Goal: Task Accomplishment & Management: Use online tool/utility

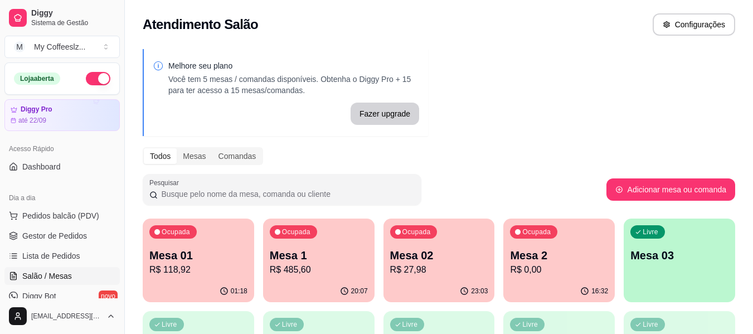
click at [533, 248] on p "Mesa 2" at bounding box center [559, 256] width 98 height 16
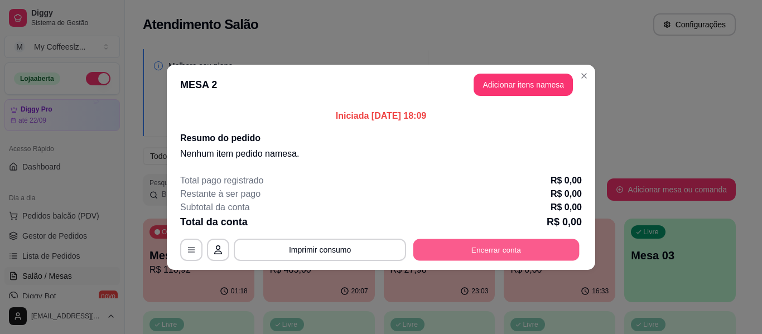
click at [540, 244] on button "Encerrar conta" at bounding box center [496, 250] width 166 height 22
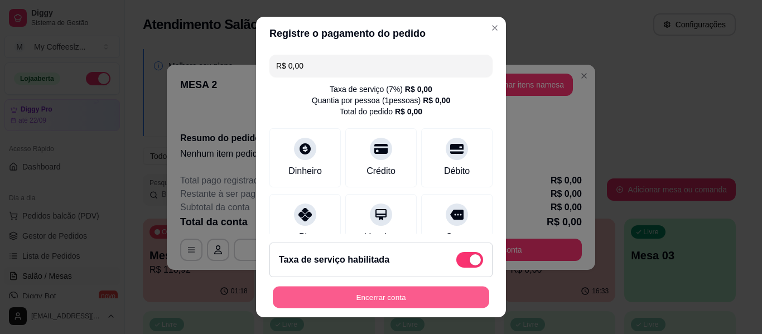
click at [394, 289] on button "Encerrar conta" at bounding box center [381, 298] width 216 height 22
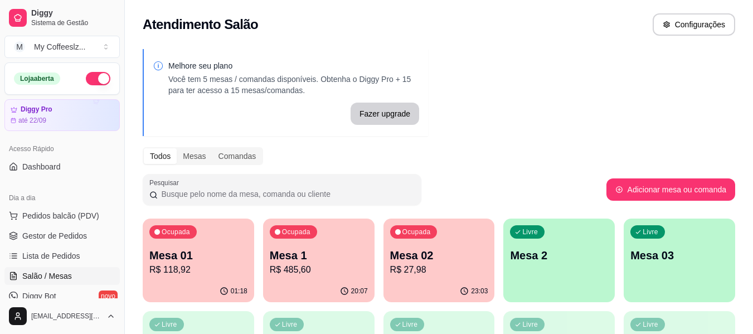
click at [441, 247] on div "Ocupada Mesa 02 R$ 27,98" at bounding box center [440, 250] width 112 height 62
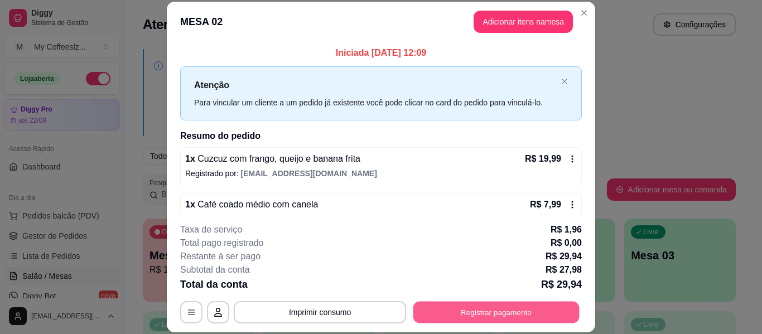
click at [434, 309] on button "Registrar pagamento" at bounding box center [496, 313] width 166 height 22
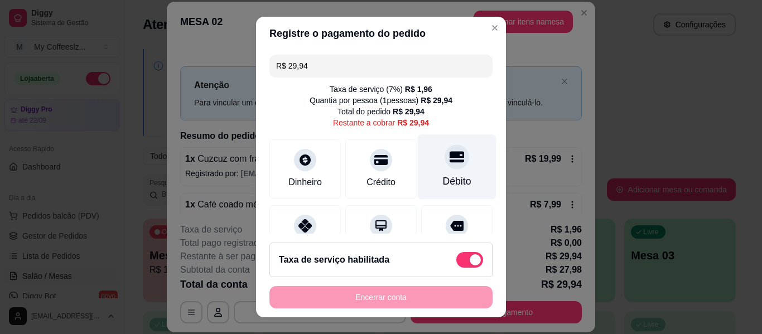
click at [450, 154] on icon at bounding box center [457, 156] width 15 height 11
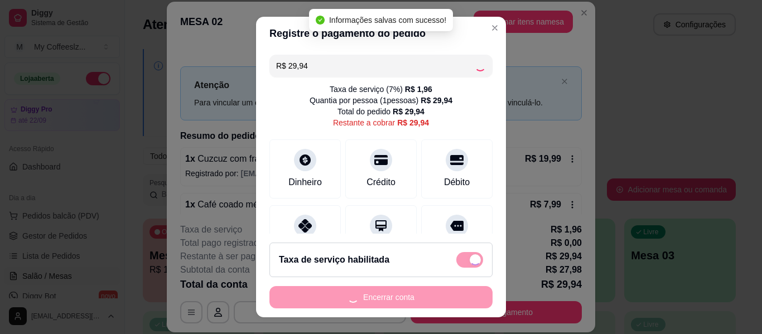
type input "R$ 0,00"
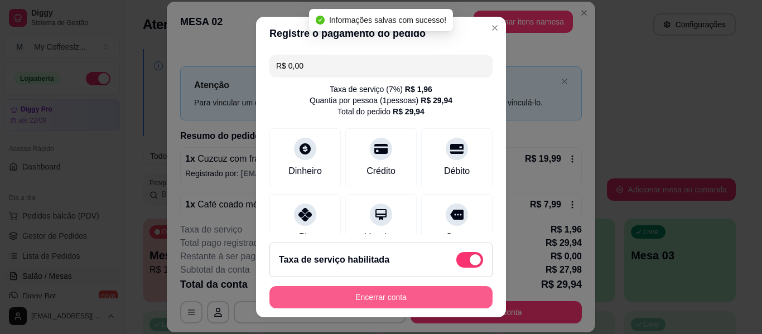
click at [368, 290] on button "Encerrar conta" at bounding box center [380, 297] width 223 height 22
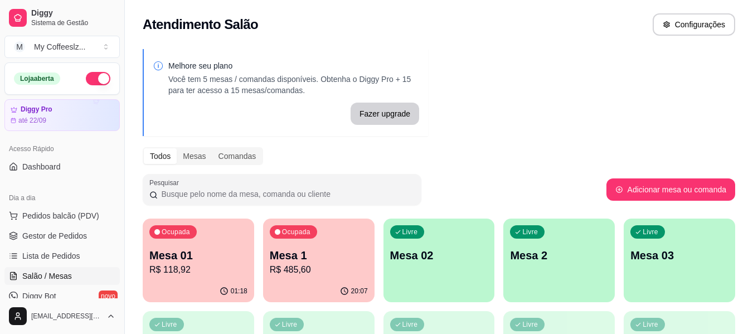
click at [437, 273] on div "Livre Mesa 02" at bounding box center [440, 254] width 112 height 70
click at [447, 253] on p "Mesa 02" at bounding box center [439, 256] width 98 height 16
click at [453, 267] on div "Livre Mesa 02" at bounding box center [439, 254] width 108 height 68
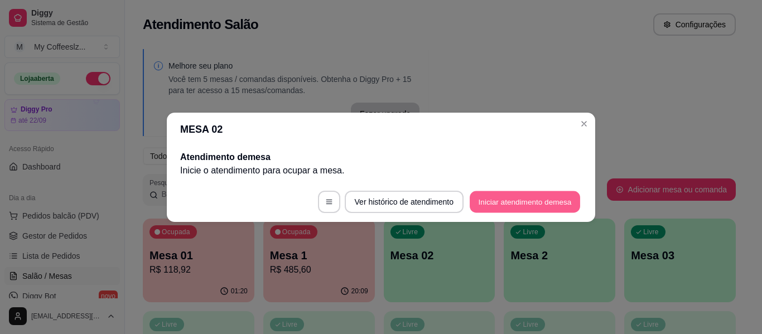
click at [482, 196] on button "Iniciar atendimento de mesa" at bounding box center [525, 202] width 110 height 22
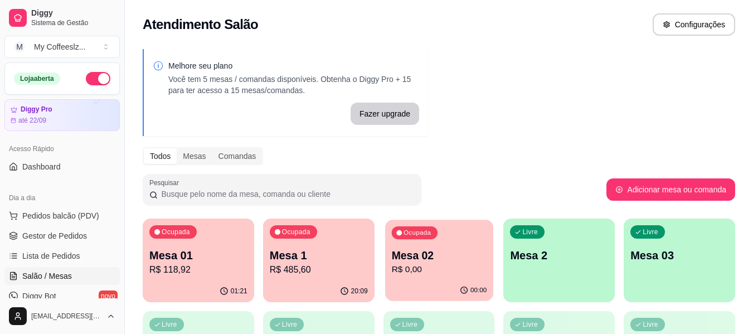
click at [455, 284] on div "00:00" at bounding box center [439, 290] width 108 height 21
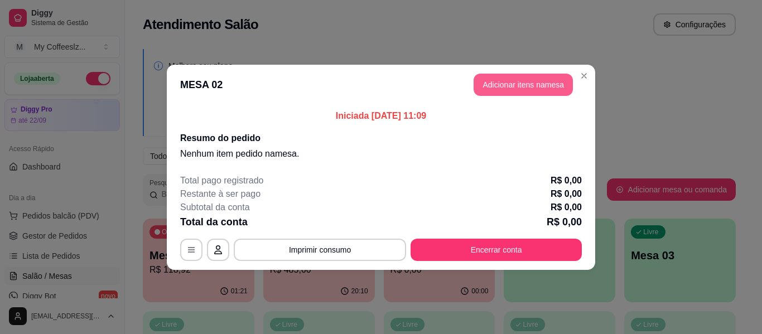
click at [492, 79] on button "Adicionar itens na mesa" at bounding box center [522, 85] width 99 height 22
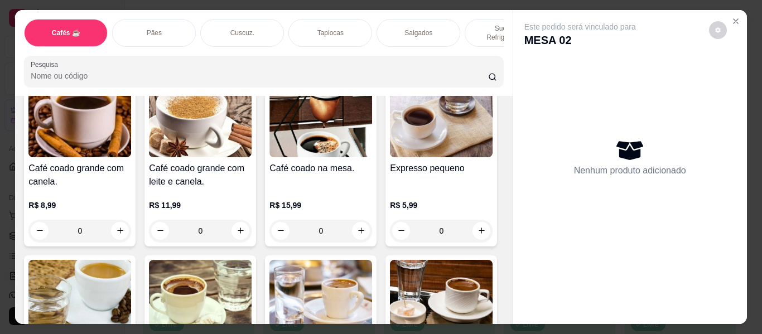
scroll to position [558, 0]
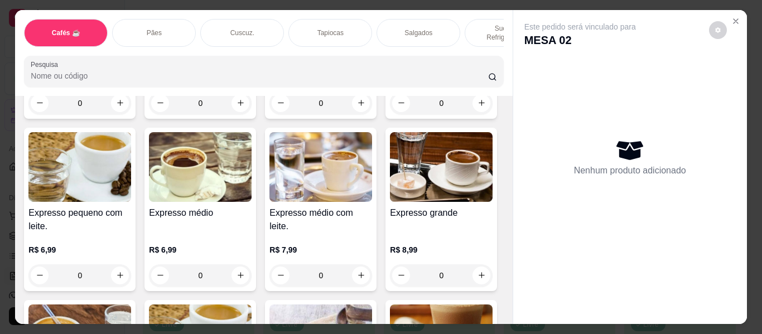
click at [417, 28] on p "Salgados" at bounding box center [418, 32] width 28 height 9
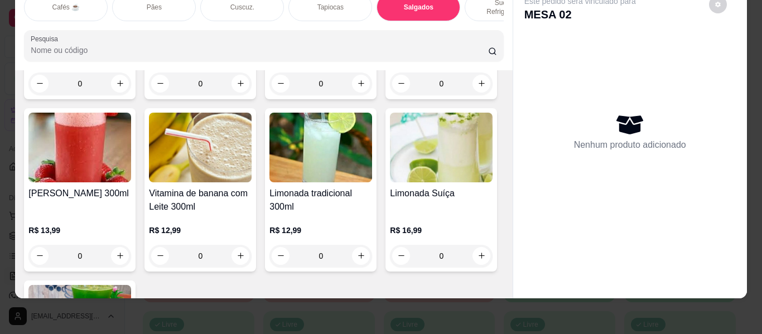
scroll to position [4662, 0]
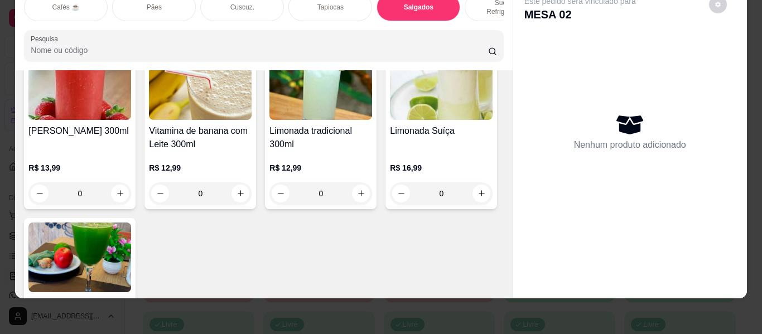
type input "1"
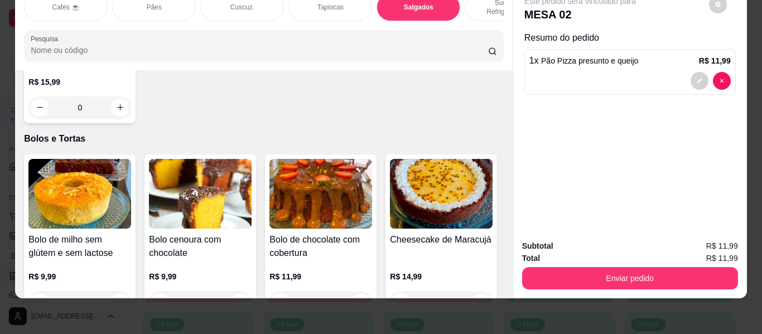
scroll to position [4941, 0]
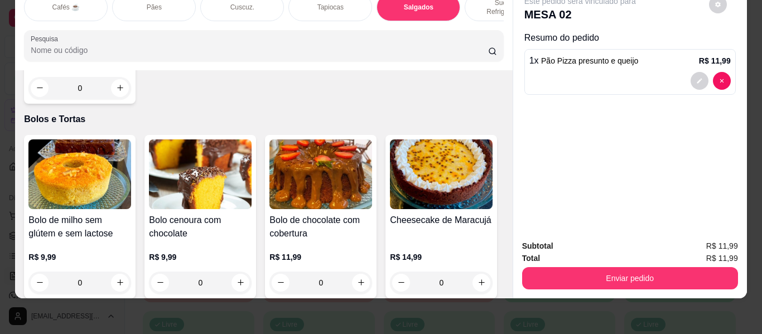
type input "1"
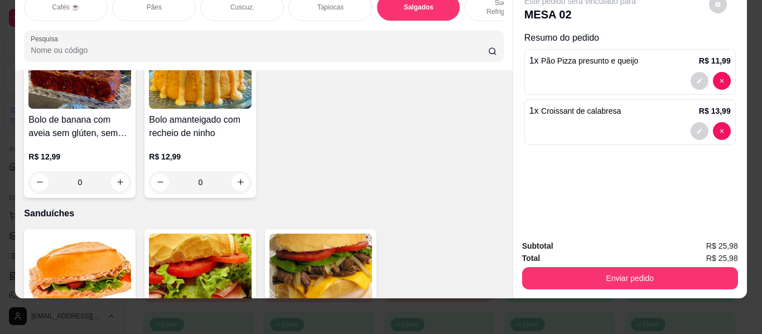
scroll to position [5387, 0]
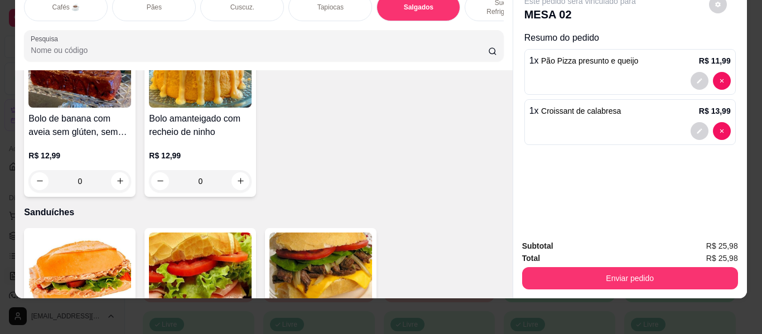
type input "1"
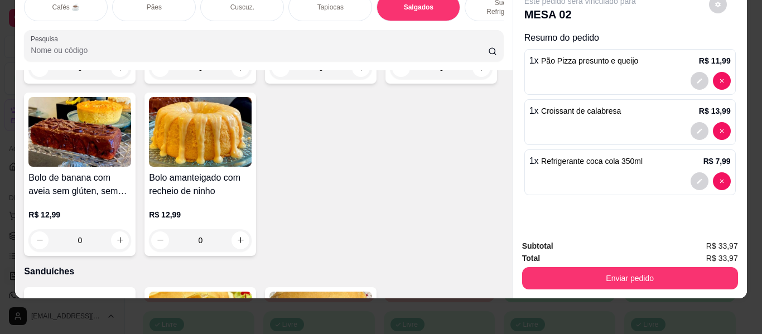
scroll to position [5276, 0]
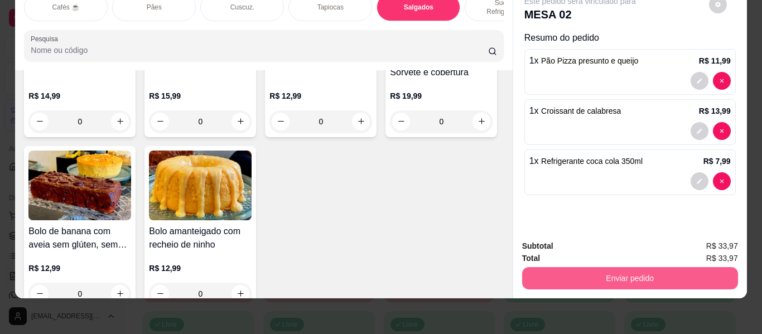
click at [589, 272] on button "Enviar pedido" at bounding box center [630, 278] width 216 height 22
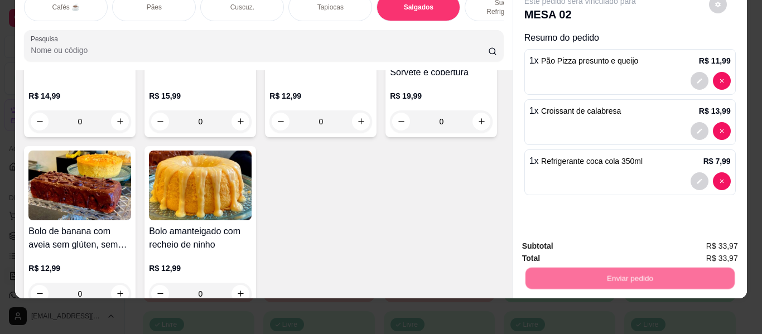
click at [585, 243] on button "Não registrar e enviar pedido" at bounding box center [593, 242] width 116 height 21
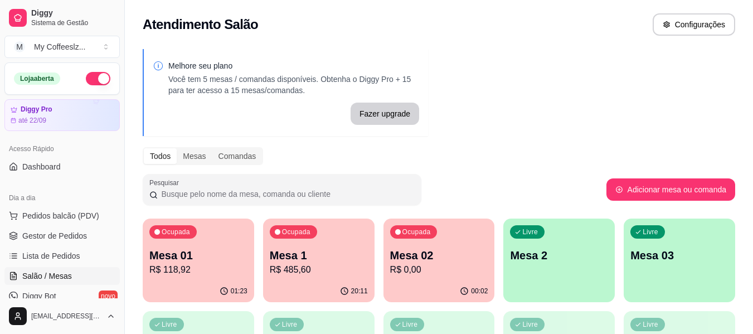
click at [549, 244] on div "Livre Mesa 2" at bounding box center [560, 254] width 112 height 70
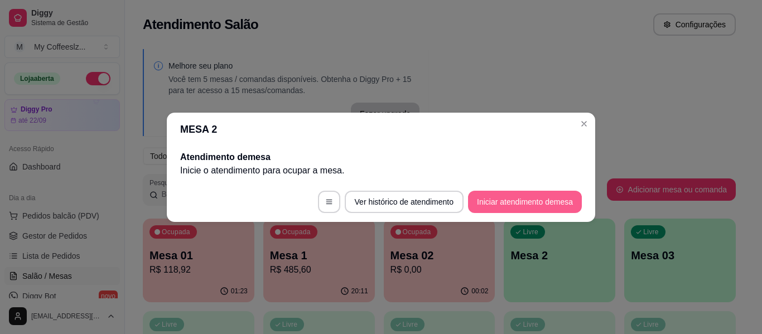
click at [558, 205] on button "Iniciar atendimento de mesa" at bounding box center [525, 202] width 114 height 22
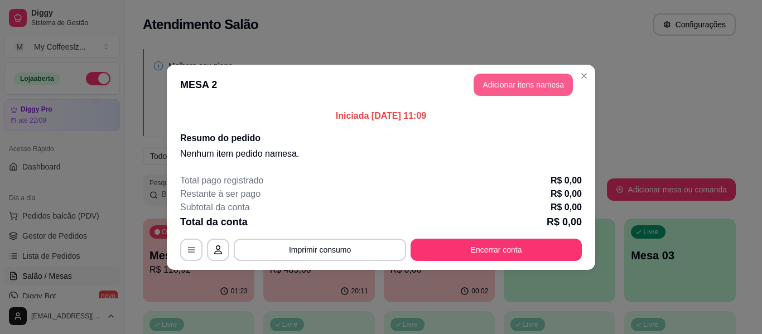
click at [489, 76] on button "Adicionar itens na mesa" at bounding box center [522, 85] width 99 height 22
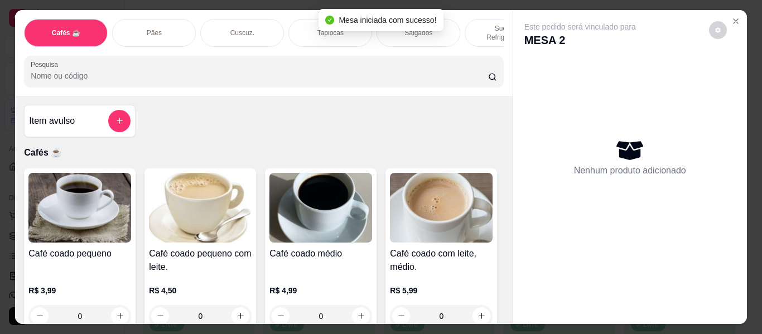
click at [175, 21] on div "Pães" at bounding box center [154, 33] width 84 height 28
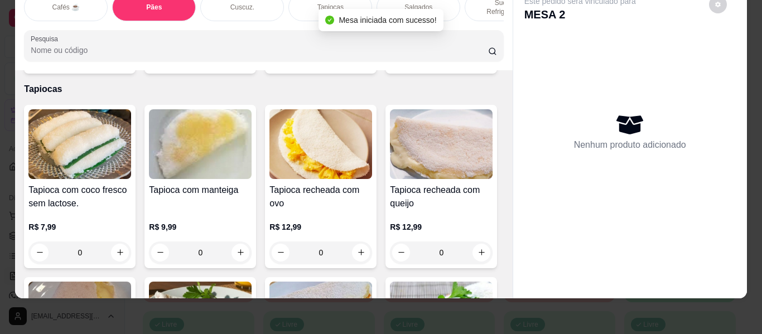
scroll to position [2629, 0]
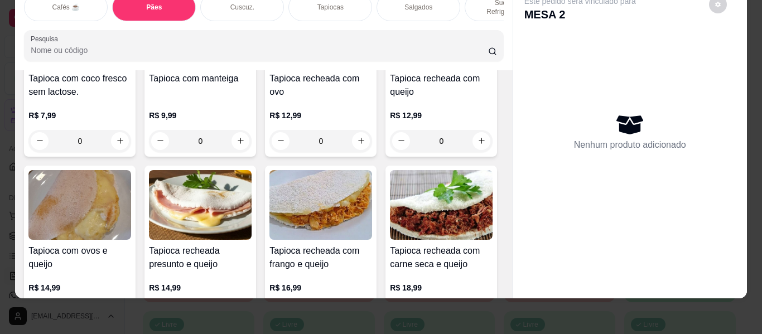
type input "1"
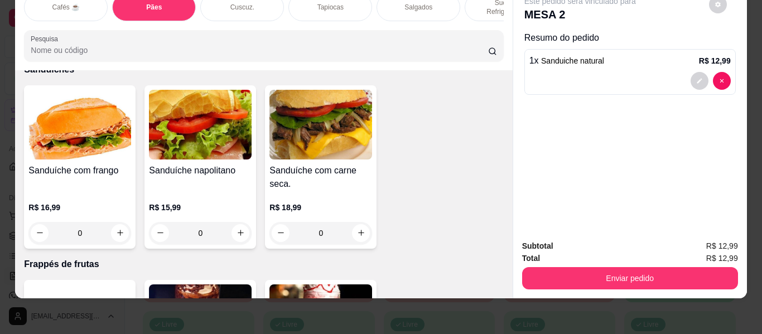
scroll to position [5696, 0]
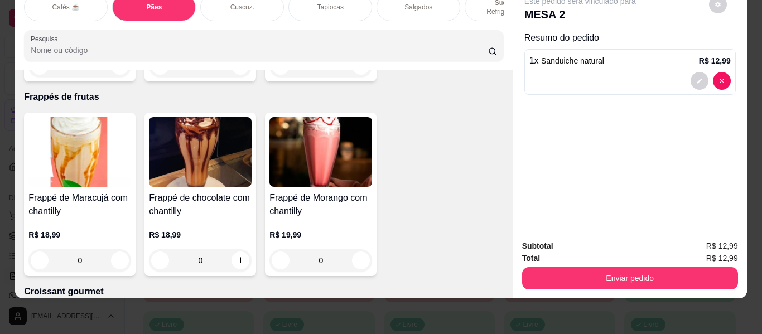
type input "1"
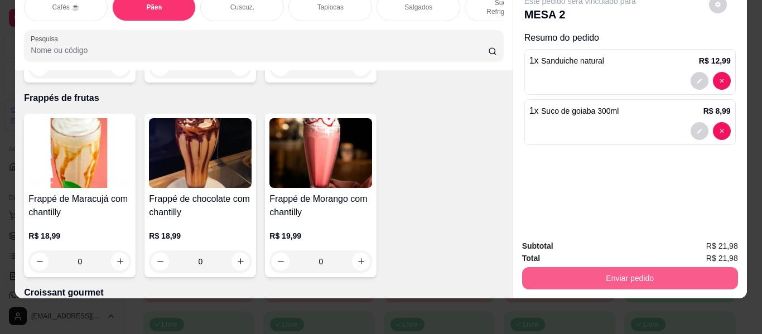
click at [576, 267] on button "Enviar pedido" at bounding box center [630, 278] width 216 height 22
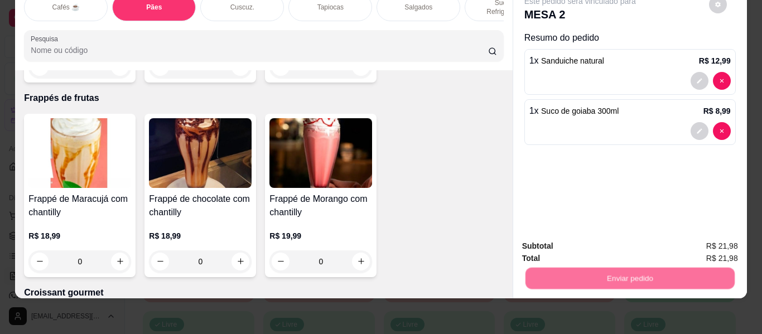
click at [578, 249] on button "Não registrar e enviar pedido" at bounding box center [593, 241] width 113 height 21
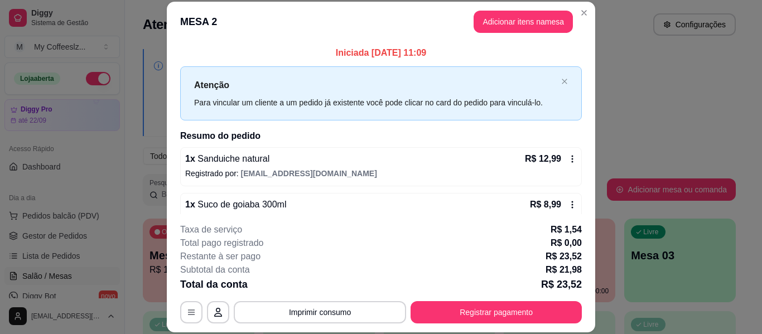
scroll to position [22, 0]
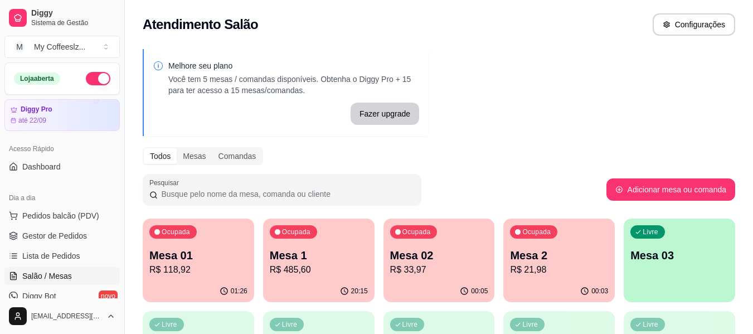
click at [428, 258] on p "Mesa 02" at bounding box center [439, 256] width 98 height 16
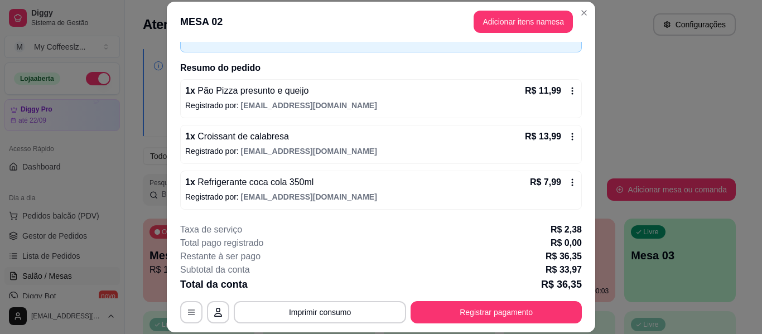
scroll to position [34, 0]
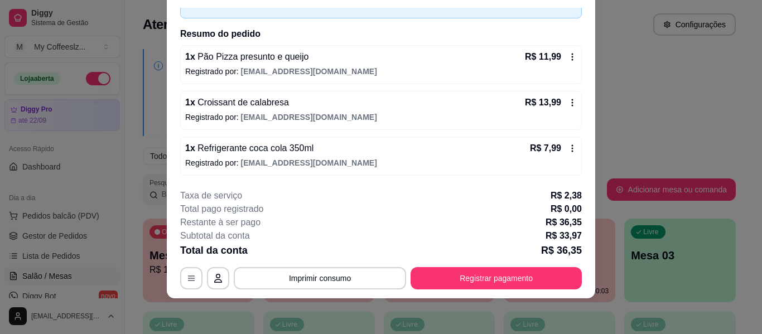
click at [400, 112] on p "Registrado por: [EMAIL_ADDRESS][DOMAIN_NAME]" at bounding box center [381, 117] width 392 height 11
click at [568, 55] on icon at bounding box center [572, 56] width 9 height 9
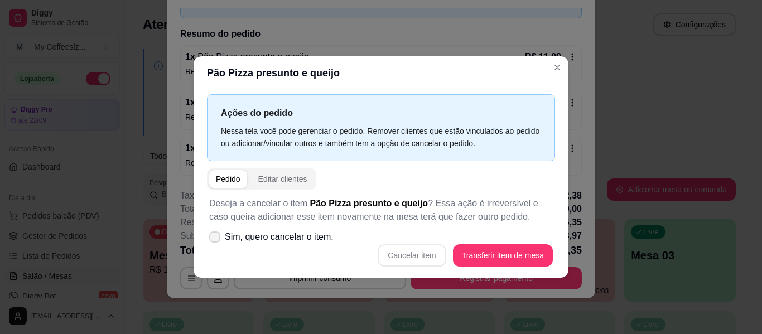
click at [214, 235] on icon at bounding box center [214, 237] width 9 height 7
click at [214, 239] on input "Sim, quero cancelar o item." at bounding box center [212, 242] width 7 height 7
checkbox input "true"
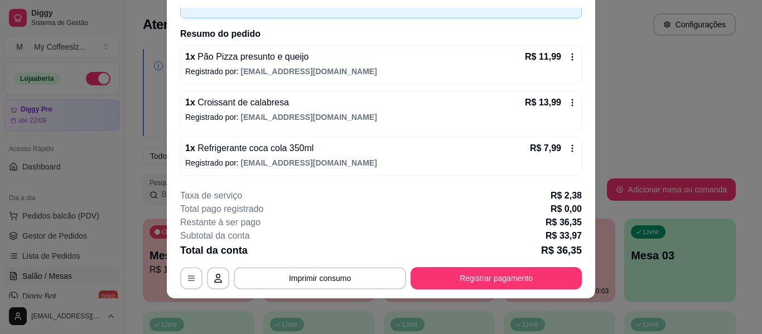
click at [568, 60] on icon at bounding box center [572, 56] width 9 height 9
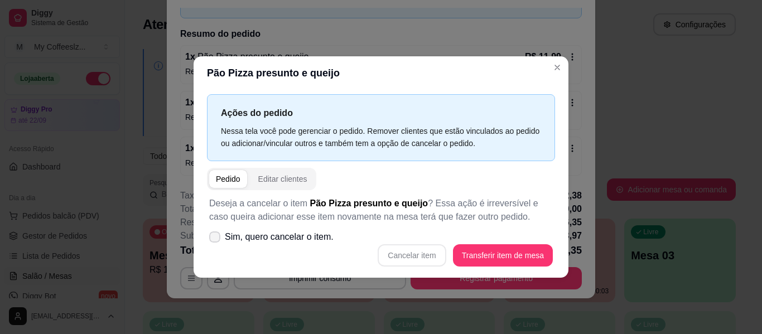
click at [211, 235] on icon at bounding box center [214, 237] width 9 height 7
click at [211, 239] on input "Sim, quero cancelar o item." at bounding box center [212, 242] width 7 height 7
checkbox input "true"
click at [426, 254] on button "Cancelar item" at bounding box center [412, 255] width 68 height 22
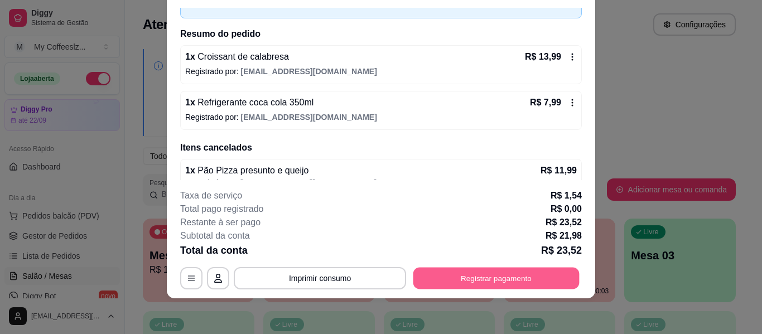
click at [473, 274] on button "Registrar pagamento" at bounding box center [496, 279] width 166 height 22
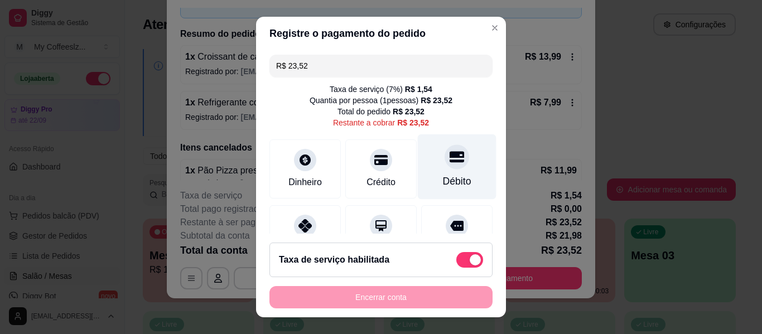
click at [426, 155] on div "Débito" at bounding box center [457, 166] width 79 height 65
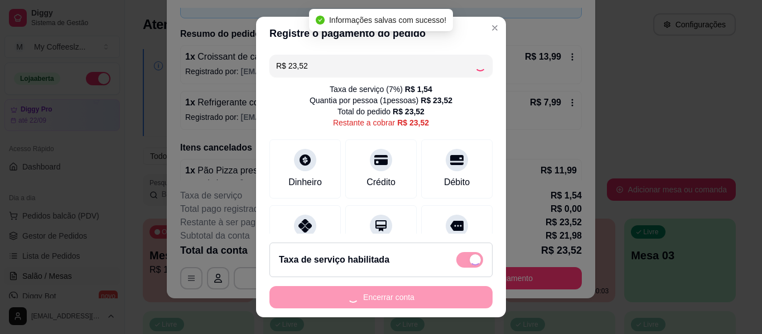
type input "R$ 0,00"
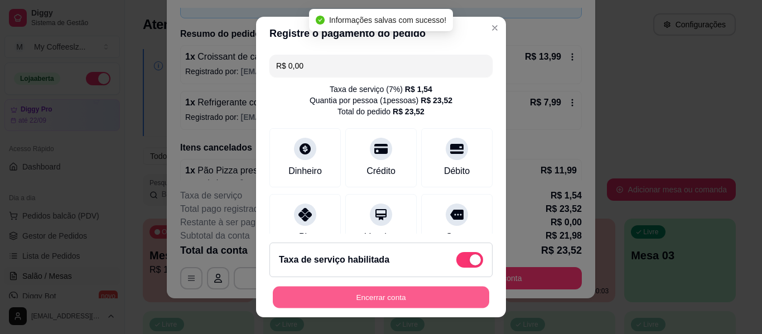
click at [402, 288] on button "Encerrar conta" at bounding box center [381, 298] width 216 height 22
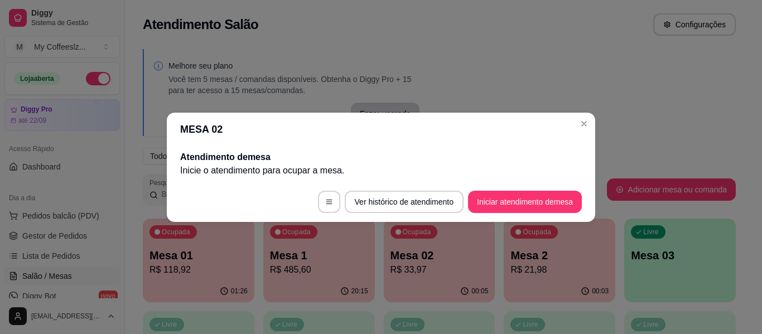
scroll to position [0, 0]
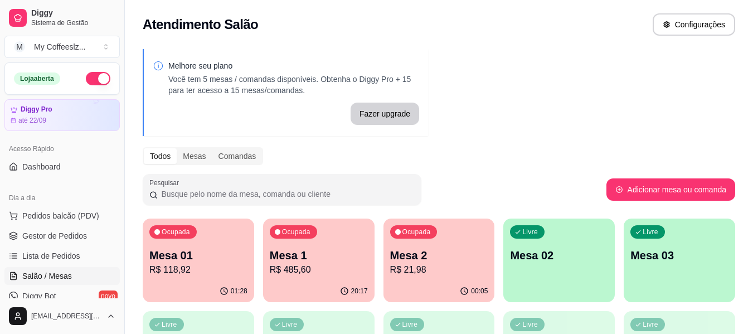
click at [468, 254] on p "Mesa 2" at bounding box center [439, 256] width 98 height 16
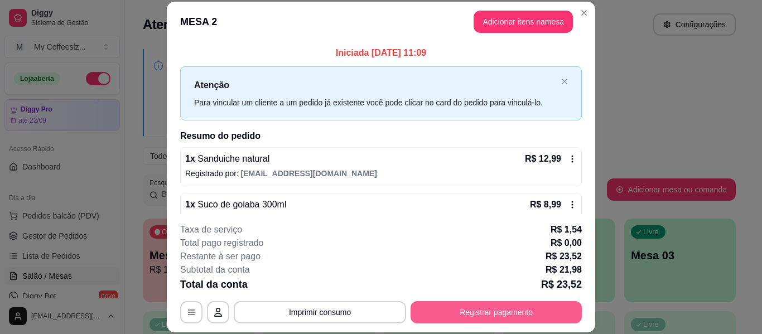
click at [472, 310] on button "Registrar pagamento" at bounding box center [495, 312] width 171 height 22
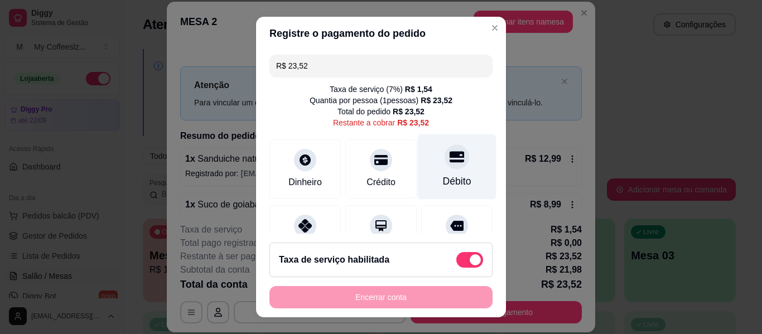
click at [444, 167] on div at bounding box center [456, 156] width 25 height 25
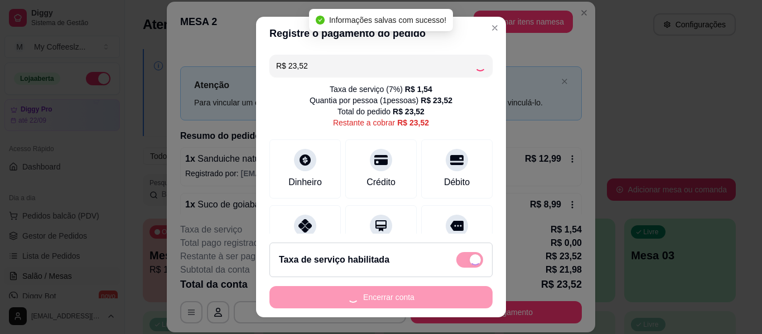
type input "R$ 0,00"
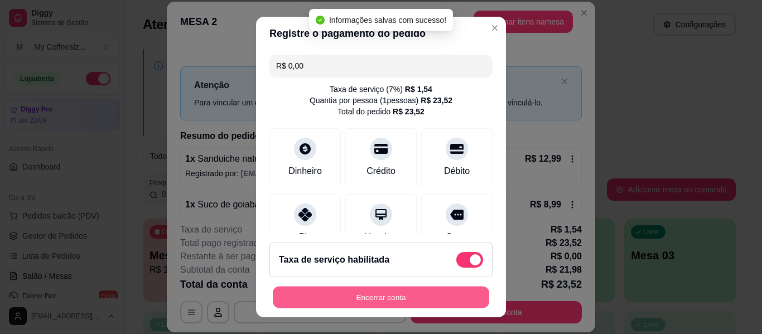
click at [413, 290] on button "Encerrar conta" at bounding box center [381, 298] width 216 height 22
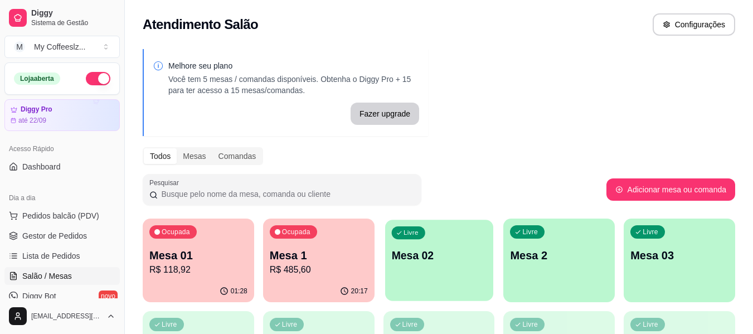
click at [432, 276] on div "Livre Mesa 02" at bounding box center [439, 254] width 108 height 68
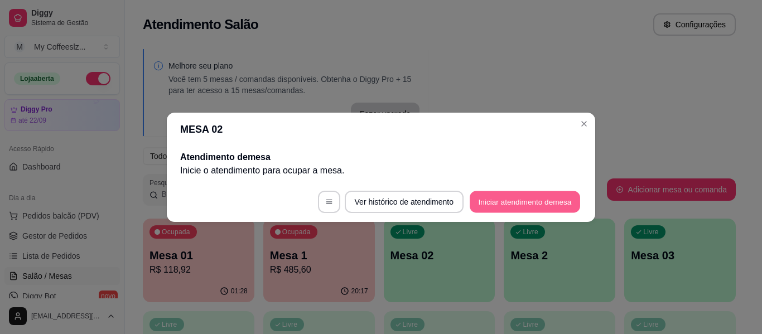
click at [514, 204] on button "Iniciar atendimento de mesa" at bounding box center [525, 202] width 110 height 22
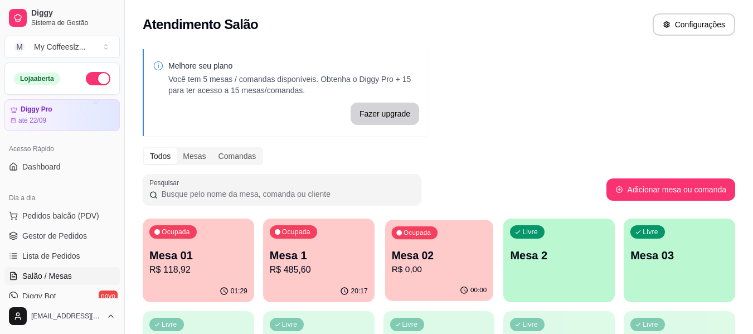
click at [423, 260] on p "Mesa 02" at bounding box center [439, 255] width 95 height 15
click at [431, 267] on p "R$ 0,00" at bounding box center [439, 269] width 95 height 13
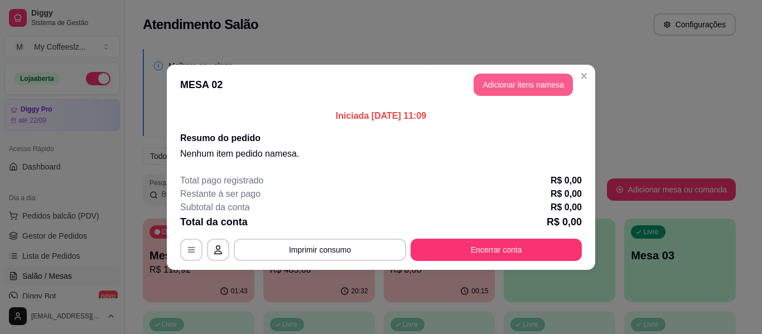
click at [504, 81] on button "Adicionar itens na mesa" at bounding box center [522, 85] width 99 height 22
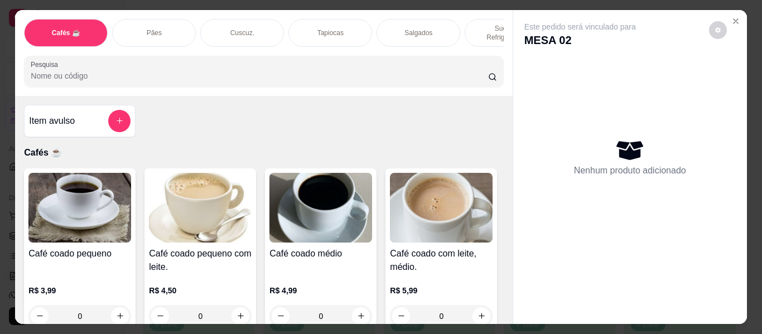
click at [240, 28] on p "Cuscuz." at bounding box center [242, 32] width 24 height 9
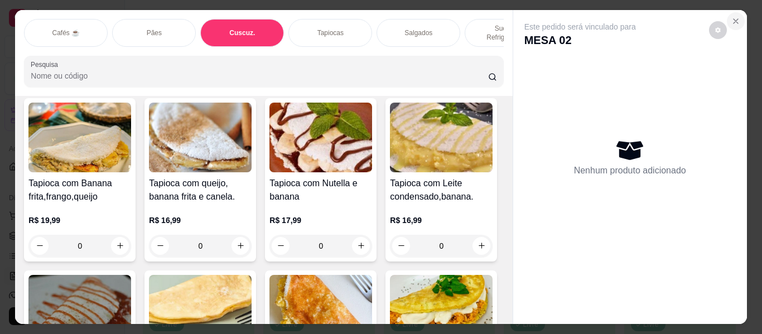
click at [731, 17] on icon "Close" at bounding box center [735, 21] width 9 height 9
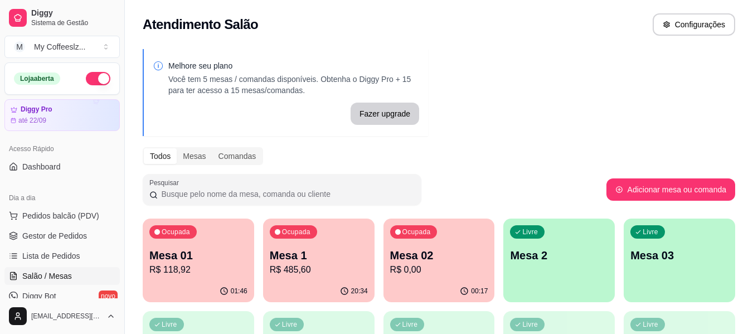
click at [438, 262] on p "Mesa 02" at bounding box center [439, 256] width 98 height 16
click at [329, 294] on div "20:34" at bounding box center [319, 292] width 112 height 22
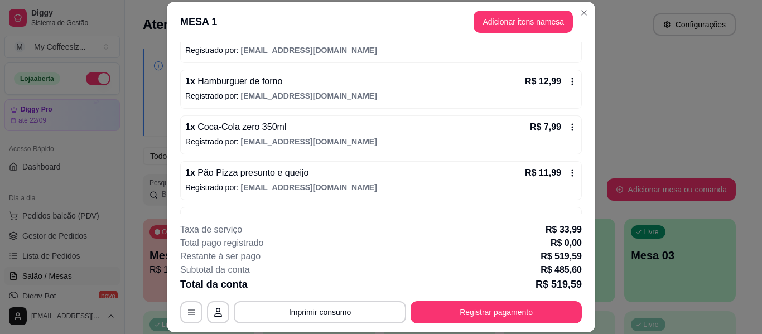
scroll to position [1729, 0]
